Goal: Information Seeking & Learning: Learn about a topic

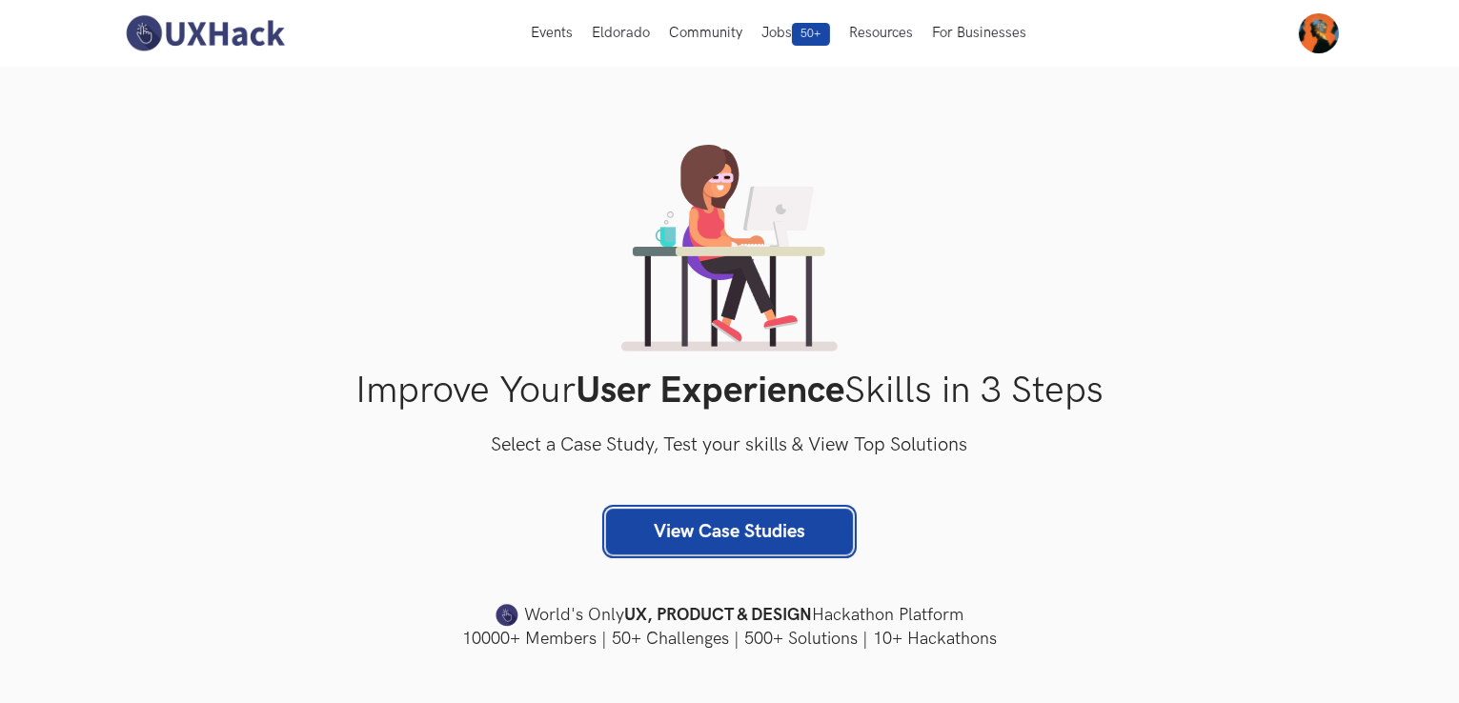
click at [724, 548] on link "View Case Studies" at bounding box center [729, 532] width 247 height 46
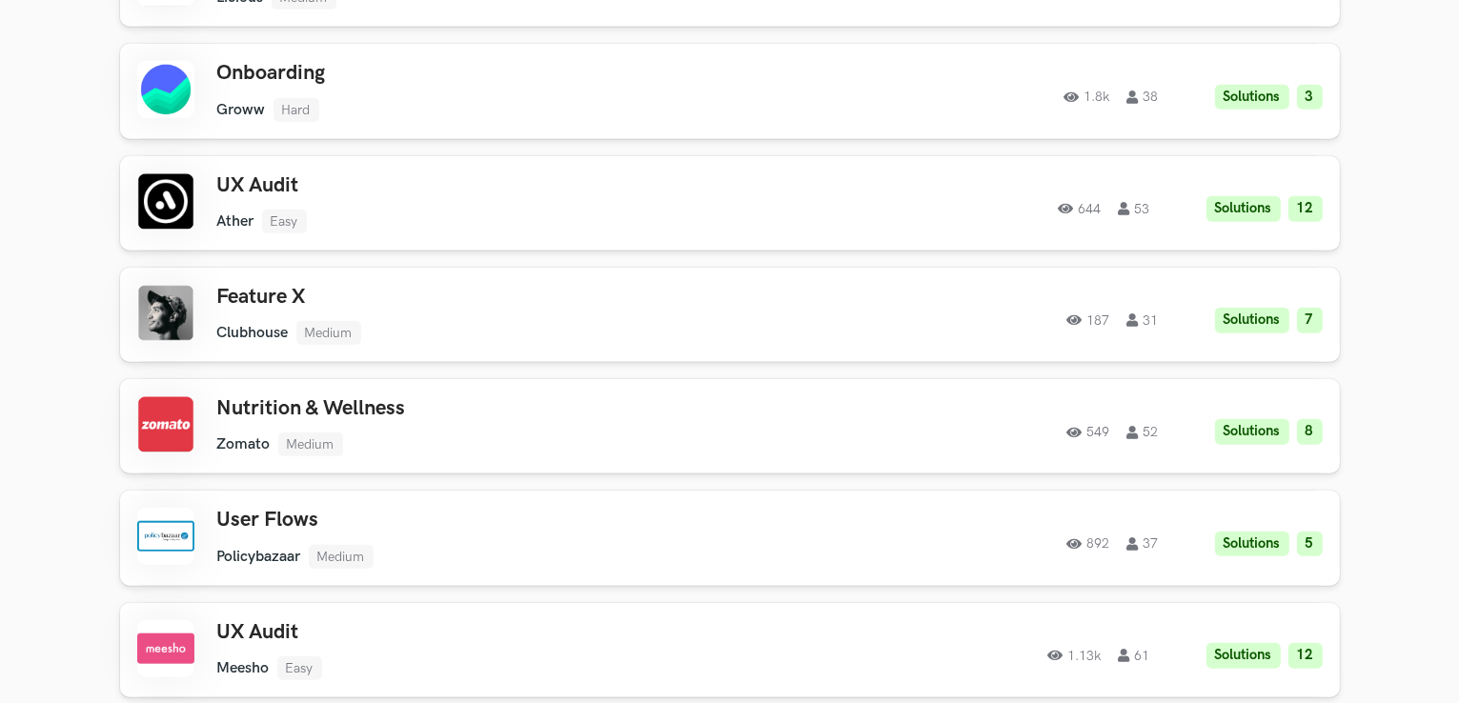
scroll to position [1802, 0]
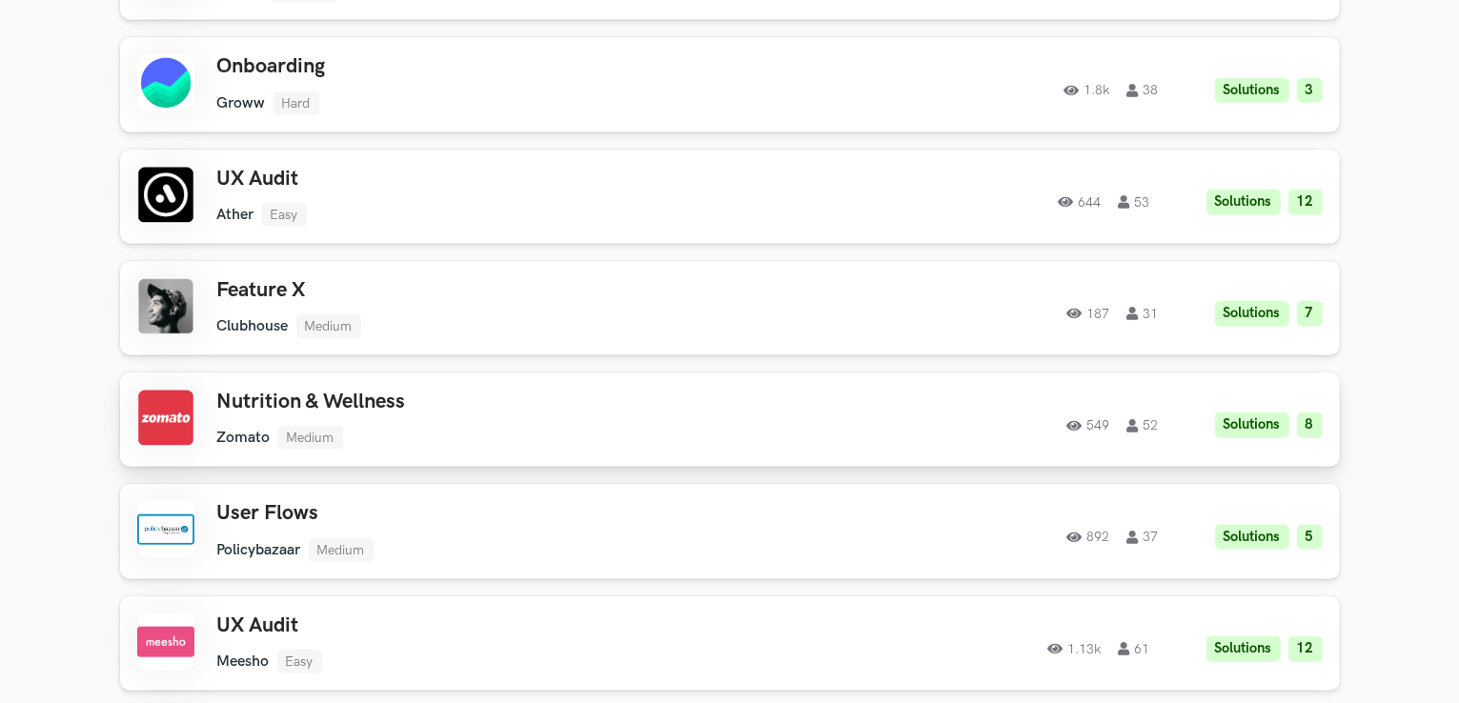
click at [399, 402] on h3 "Nutrition & Wellness" at bounding box center [487, 402] width 541 height 25
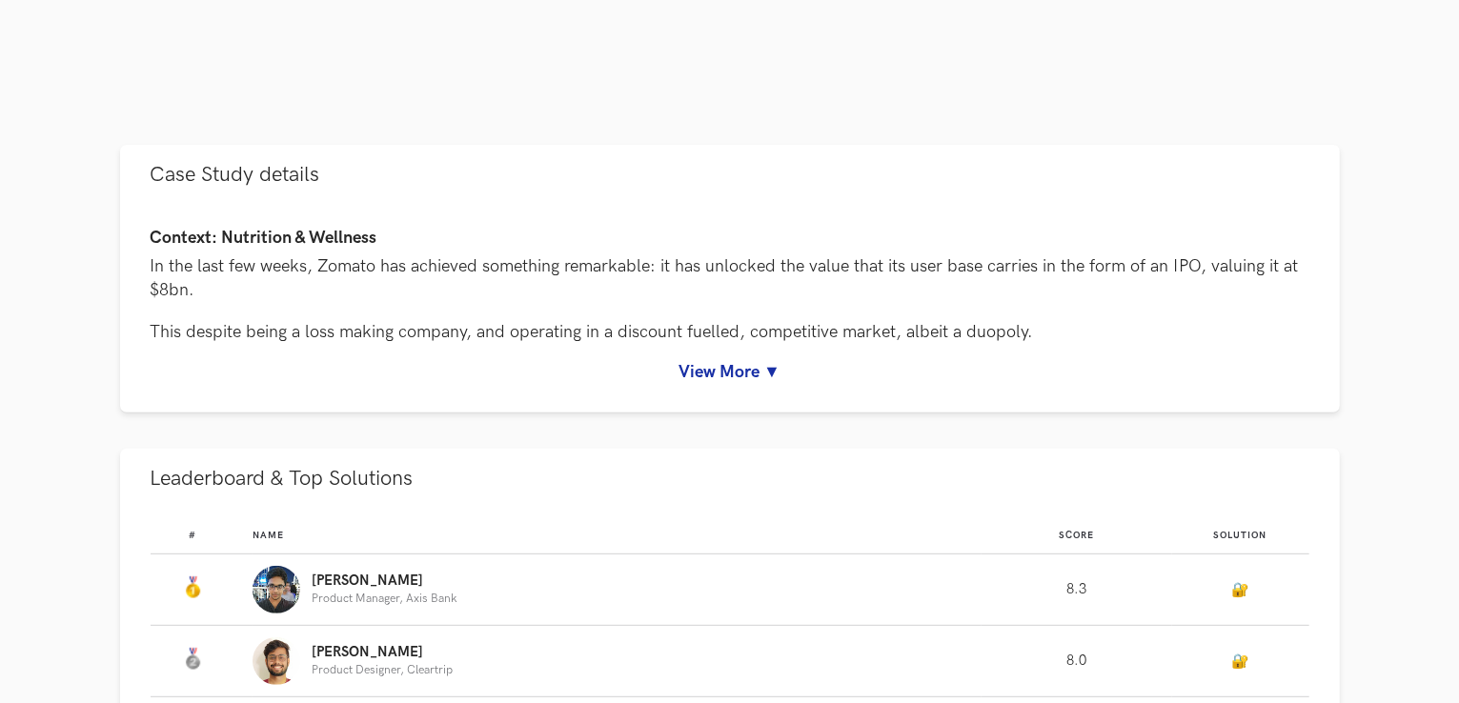
scroll to position [766, 0]
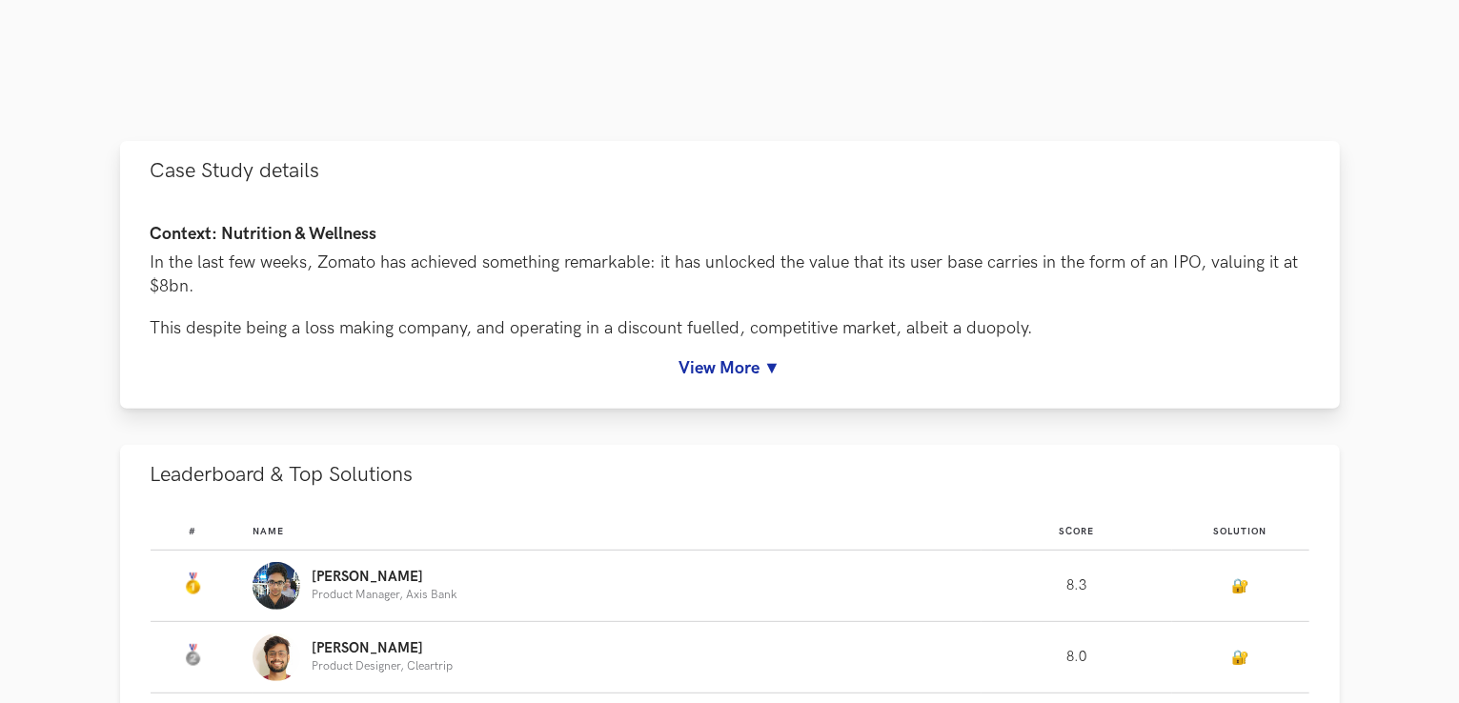
click at [707, 375] on link "View More ▼" at bounding box center [730, 368] width 1159 height 20
